Goal: Use online tool/utility: Utilize a website feature to perform a specific function

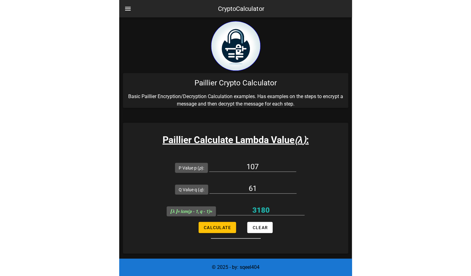
scroll to position [768, 0]
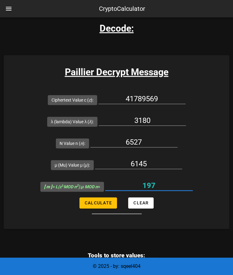
click at [169, 184] on input "197" at bounding box center [148, 186] width 87 height 10
click at [156, 188] on input "197" at bounding box center [148, 186] width 87 height 10
click at [52, 69] on h3 "Paillier Decrypt Message" at bounding box center [116, 72] width 225 height 14
click at [160, 183] on input "197" at bounding box center [148, 186] width 87 height 10
click at [145, 190] on div "197" at bounding box center [148, 189] width 87 height 17
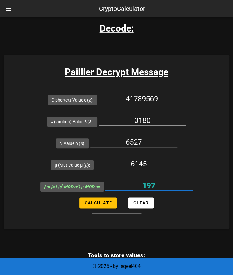
click at [152, 186] on input "197" at bounding box center [148, 186] width 87 height 10
click at [140, 147] on div "6527" at bounding box center [133, 145] width 87 height 17
click at [137, 137] on input "6527" at bounding box center [133, 142] width 87 height 10
click at [142, 139] on input "6527" at bounding box center [133, 142] width 87 height 10
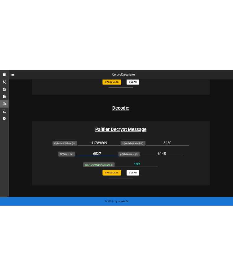
scroll to position [582, 0]
